Goal: Find contact information: Find contact information

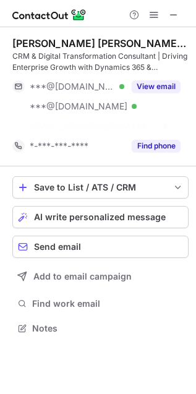
scroll to position [7, 6]
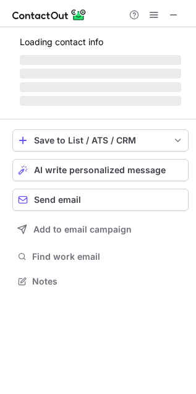
scroll to position [279, 196]
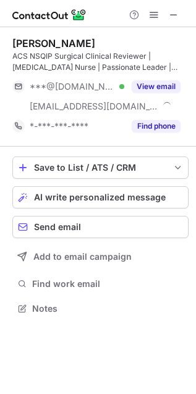
scroll to position [300, 196]
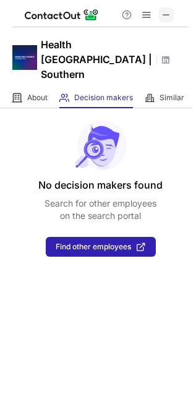
click at [167, 12] on span at bounding box center [166, 15] width 10 height 10
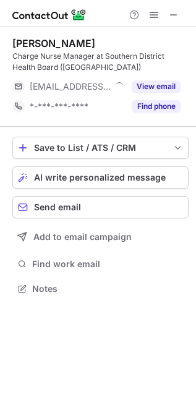
scroll to position [279, 196]
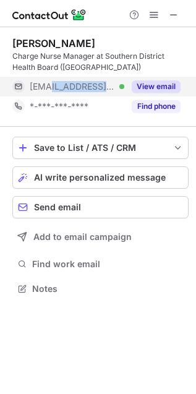
drag, startPoint x: 66, startPoint y: 90, endPoint x: 135, endPoint y: 85, distance: 69.4
click at [135, 85] on div "***@southerndhb.govt.nz Verified View email" at bounding box center [96, 87] width 168 height 20
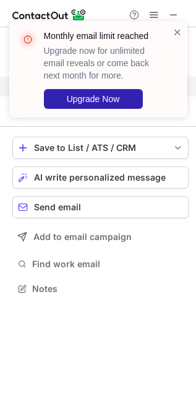
copy div "southerndhb.govt.nz Verified"
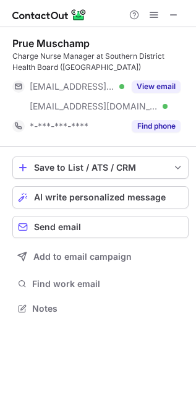
scroll to position [300, 196]
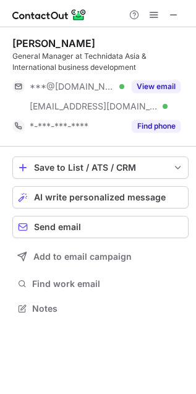
scroll to position [300, 196]
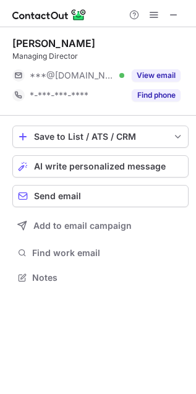
scroll to position [269, 196]
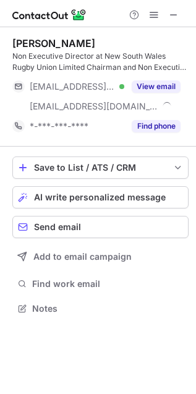
scroll to position [300, 196]
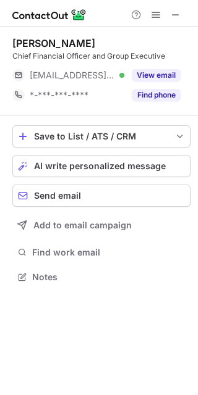
scroll to position [269, 198]
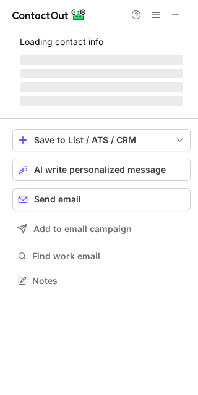
scroll to position [289, 198]
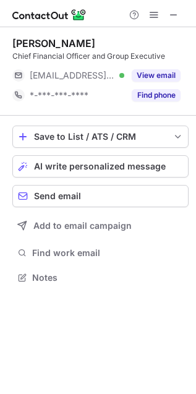
scroll to position [7, 6]
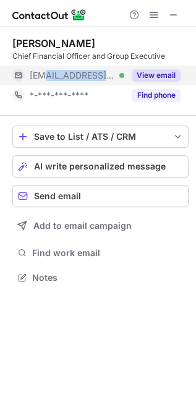
drag, startPoint x: 43, startPoint y: 75, endPoint x: 114, endPoint y: 77, distance: 70.5
click at [114, 77] on span "[EMAIL_ADDRESS][DOMAIN_NAME]" at bounding box center [72, 75] width 85 height 11
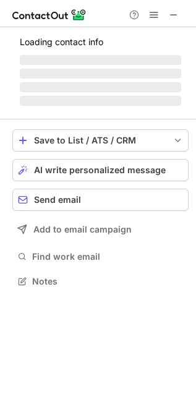
scroll to position [289, 196]
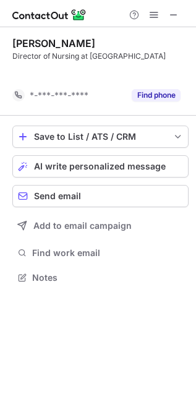
scroll to position [260, 196]
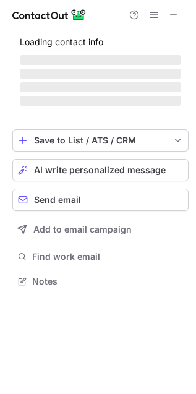
scroll to position [319, 196]
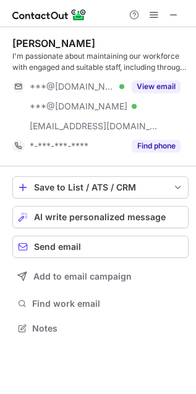
click at [45, 40] on div "[PERSON_NAME]" at bounding box center [53, 43] width 83 height 12
click at [45, 41] on div "[PERSON_NAME]" at bounding box center [53, 43] width 83 height 12
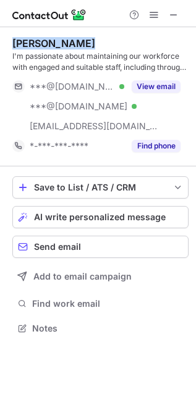
click at [45, 41] on div "[PERSON_NAME]" at bounding box center [53, 43] width 83 height 12
copy div "[PERSON_NAME]"
